Goal: Transaction & Acquisition: Subscribe to service/newsletter

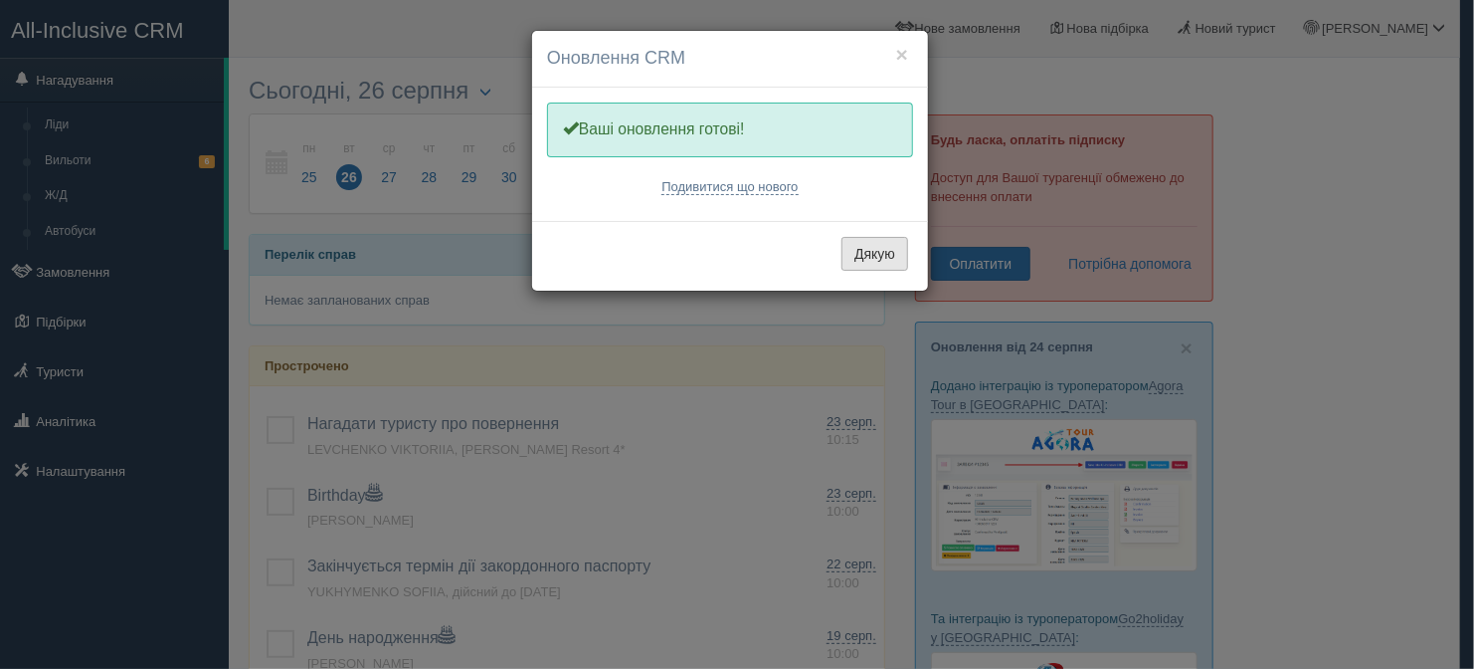
click at [884, 253] on button "Дякую" at bounding box center [875, 254] width 67 height 34
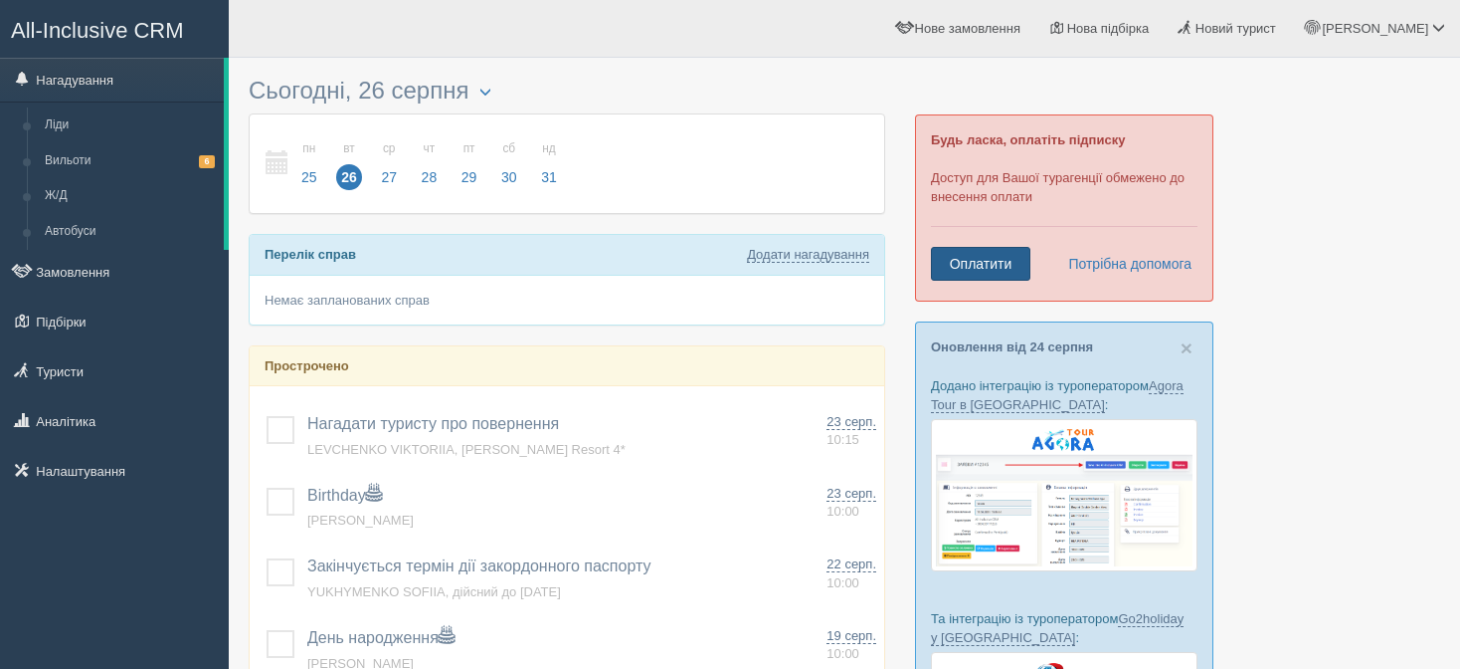
click at [1002, 256] on link "Оплатити" at bounding box center [980, 264] width 99 height 34
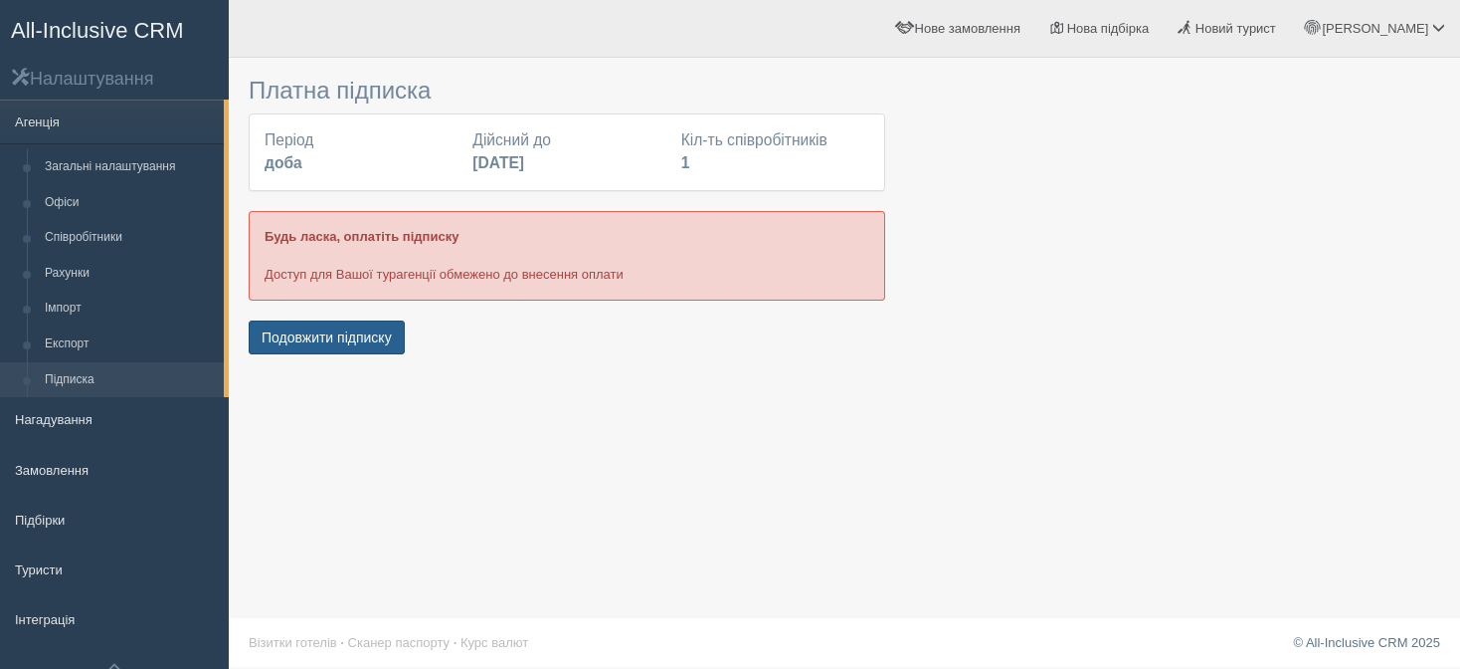
click at [357, 338] on button "Подовжити підписку" at bounding box center [327, 337] width 156 height 34
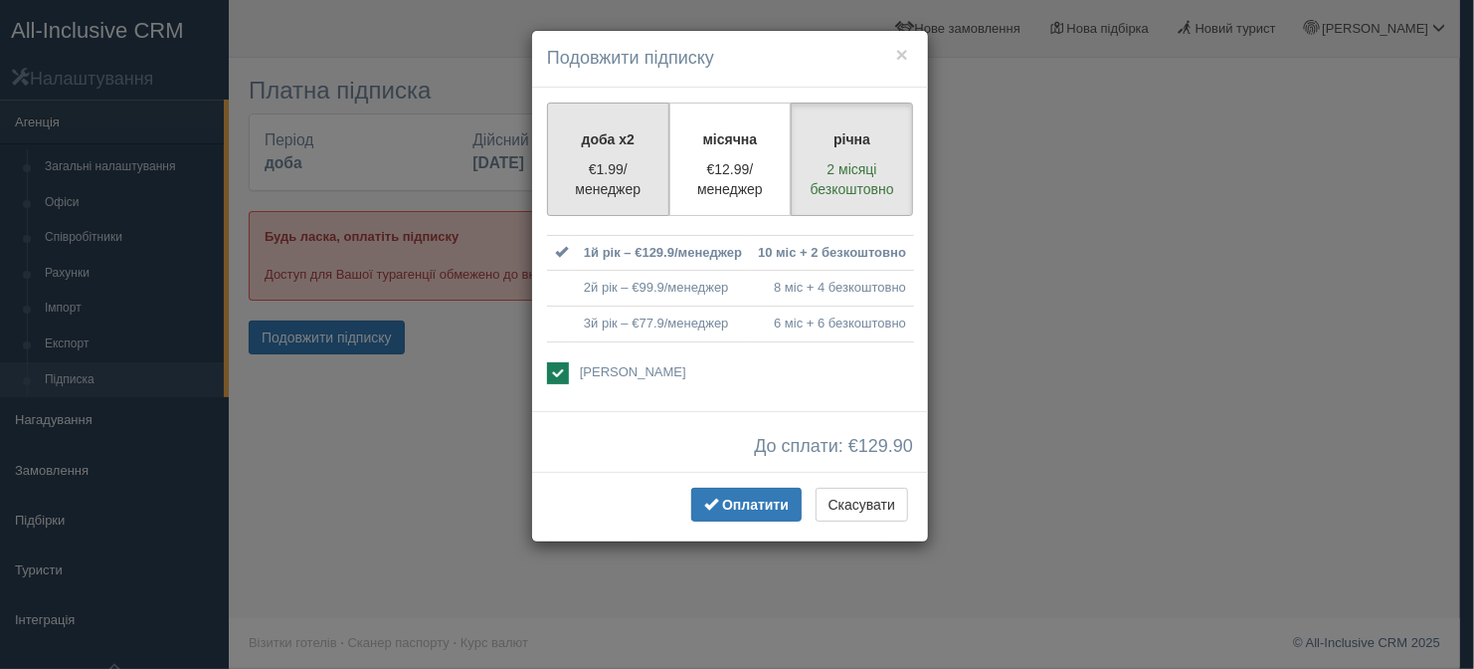
click at [597, 148] on label "доба x2 €1.99/менеджер" at bounding box center [608, 158] width 122 height 113
radio input "true"
